Goal: Find specific page/section: Find specific page/section

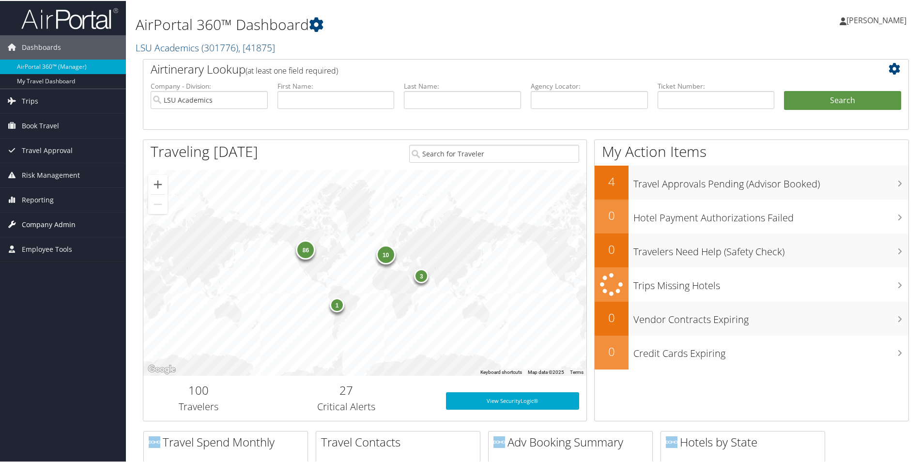
click at [29, 223] on span "Company Admin" at bounding box center [49, 224] width 54 height 24
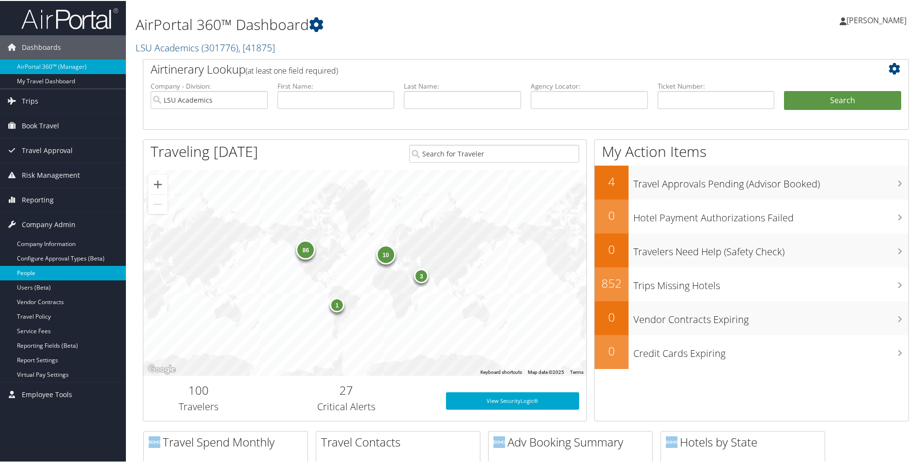
click at [27, 270] on link "People" at bounding box center [63, 272] width 126 height 15
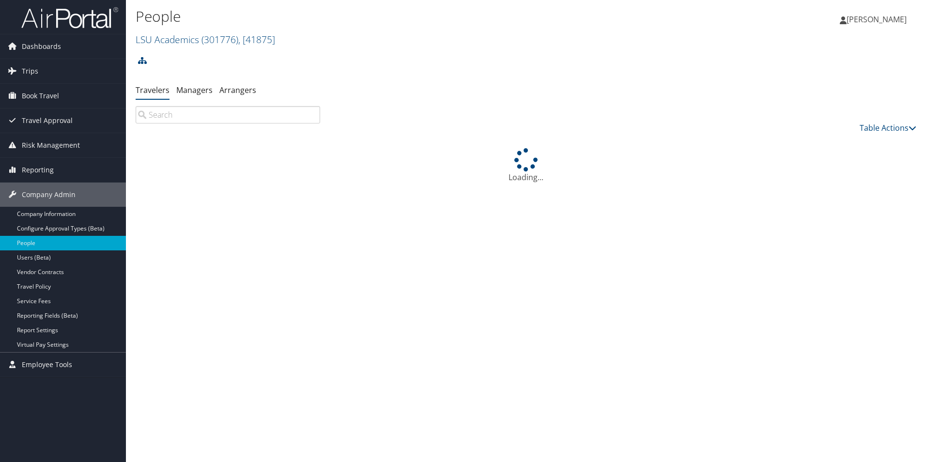
click at [201, 114] on input "search" at bounding box center [228, 114] width 185 height 17
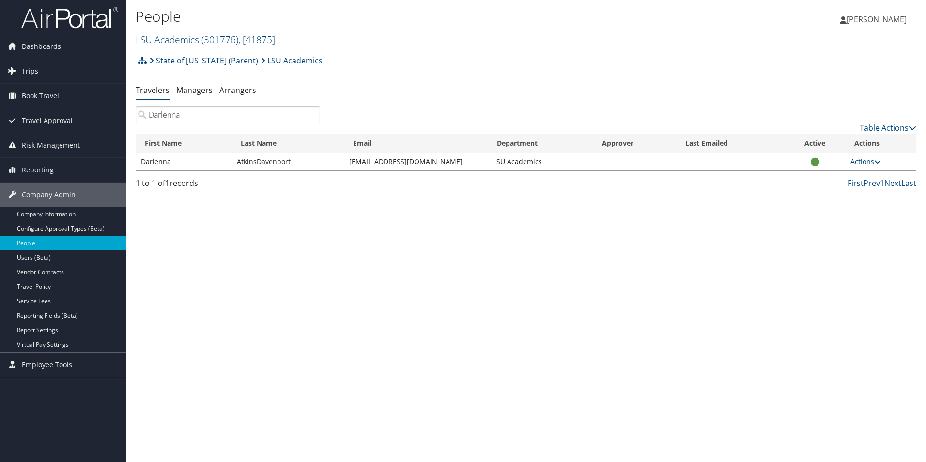
type input "Darlenna"
click at [44, 94] on span "Book Travel" at bounding box center [40, 96] width 37 height 24
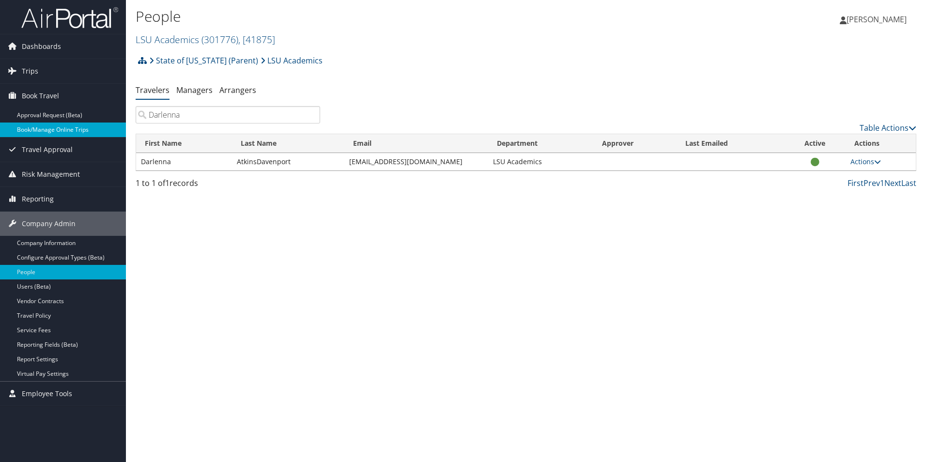
click at [38, 129] on link "Book/Manage Online Trips" at bounding box center [63, 130] width 126 height 15
